Goal: Transaction & Acquisition: Purchase product/service

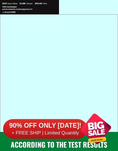
scroll to position [2827, 0]
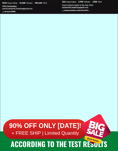
click at [65, 129] on h6 "90% OFF ONLY [DATE]!" at bounding box center [45, 126] width 84 height 8
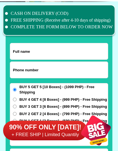
scroll to position [4363, 0]
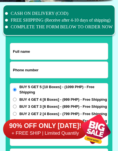
click at [22, 54] on input "Input full_name" at bounding box center [59, 51] width 98 height 16
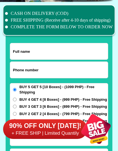
select select "63_761"
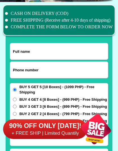
type input "[PERSON_NAME]"
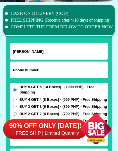
type input "09174687739"
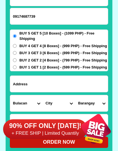
click at [21, 86] on input "Input address" at bounding box center [59, 84] width 98 height 16
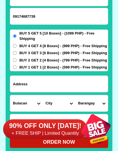
scroll to position [4417, 0]
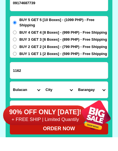
click at [40, 95] on select "Province [GEOGRAPHIC_DATA] [GEOGRAPHIC_DATA][PERSON_NAME][GEOGRAPHIC_DATA][GEOG…" at bounding box center [26, 103] width 33 height 16
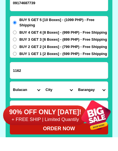
scroll to position [4431, 0]
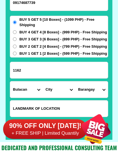
click at [61, 88] on select "City [PERSON_NAME][GEOGRAPHIC_DATA] [GEOGRAPHIC_DATA] [GEOGRAPHIC_DATA] [GEOGRA…" at bounding box center [59, 89] width 33 height 16
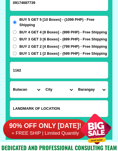
click at [29, 70] on input "1162" at bounding box center [59, 70] width 98 height 16
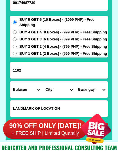
scroll to position [4430, 0]
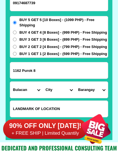
type input "1162 Purok 8"
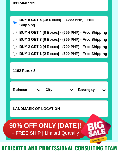
click at [71, 90] on select "City [PERSON_NAME][GEOGRAPHIC_DATA] [GEOGRAPHIC_DATA] [GEOGRAPHIC_DATA] [GEOGRA…" at bounding box center [59, 90] width 33 height 16
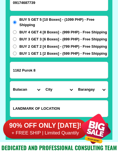
scroll to position [4431, 0]
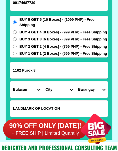
select select "63_761188"
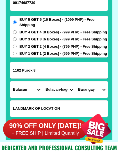
click at [102, 89] on select "Barangay [PERSON_NAME] Iba [GEOGRAPHIC_DATA]-ibayo [PERSON_NAME][GEOGRAPHIC_DAT…" at bounding box center [91, 89] width 33 height 16
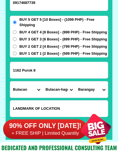
select select "63_7611883028"
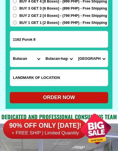
scroll to position [4462, 0]
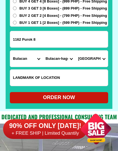
click at [29, 81] on input "Input LANDMARKOFLOCATION" at bounding box center [59, 78] width 98 height 16
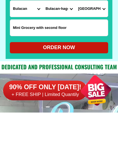
scroll to position [4473, 0]
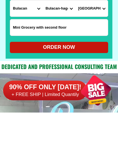
type input "Mini Grocery with second floor"
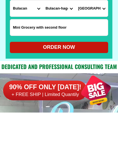
click at [22, 82] on div "ORDER NOW" at bounding box center [59, 86] width 98 height 8
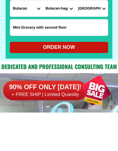
radio input "true"
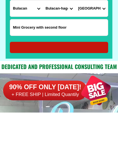
scroll to position [4512, 0]
